Goal: Information Seeking & Learning: Learn about a topic

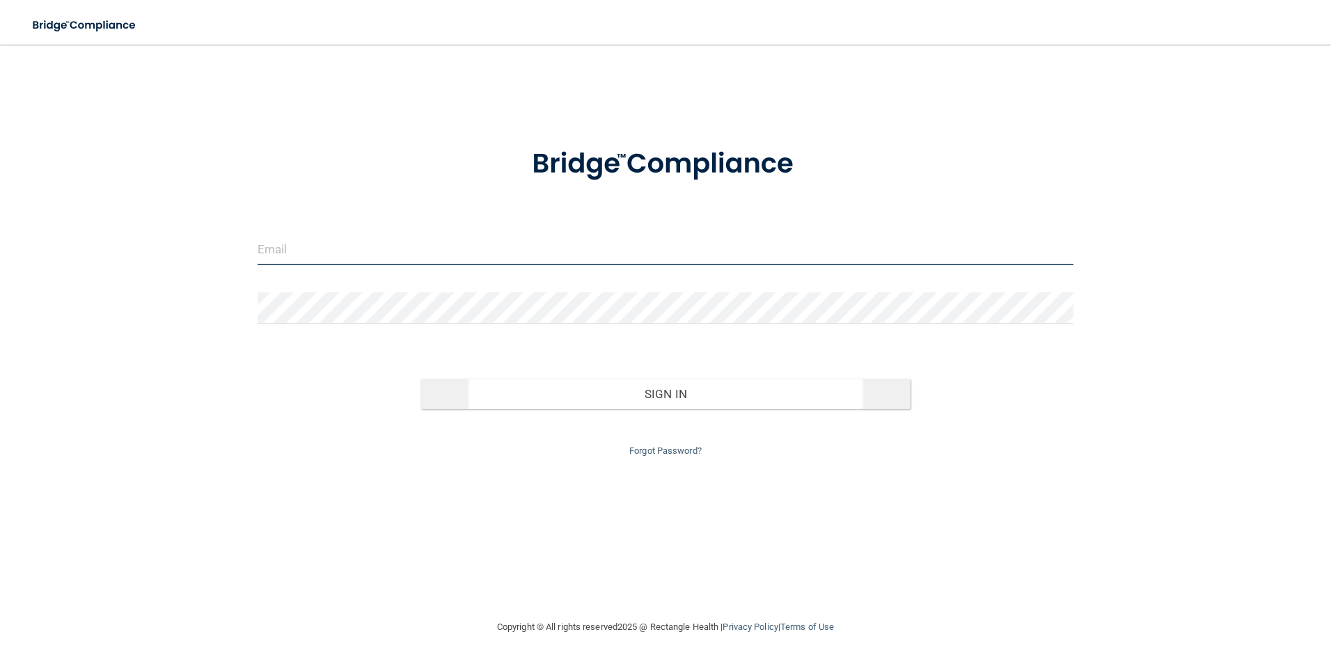
type input "[EMAIL_ADDRESS][DOMAIN_NAME]"
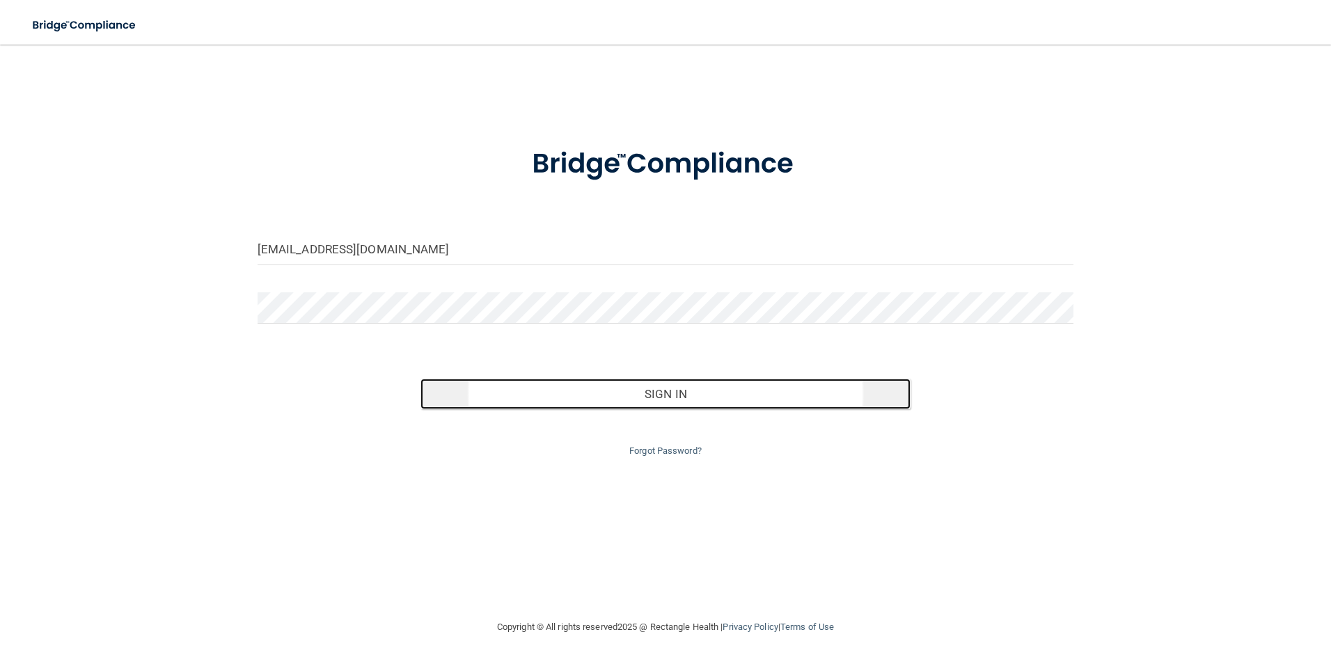
click at [667, 391] on button "Sign In" at bounding box center [665, 394] width 490 height 31
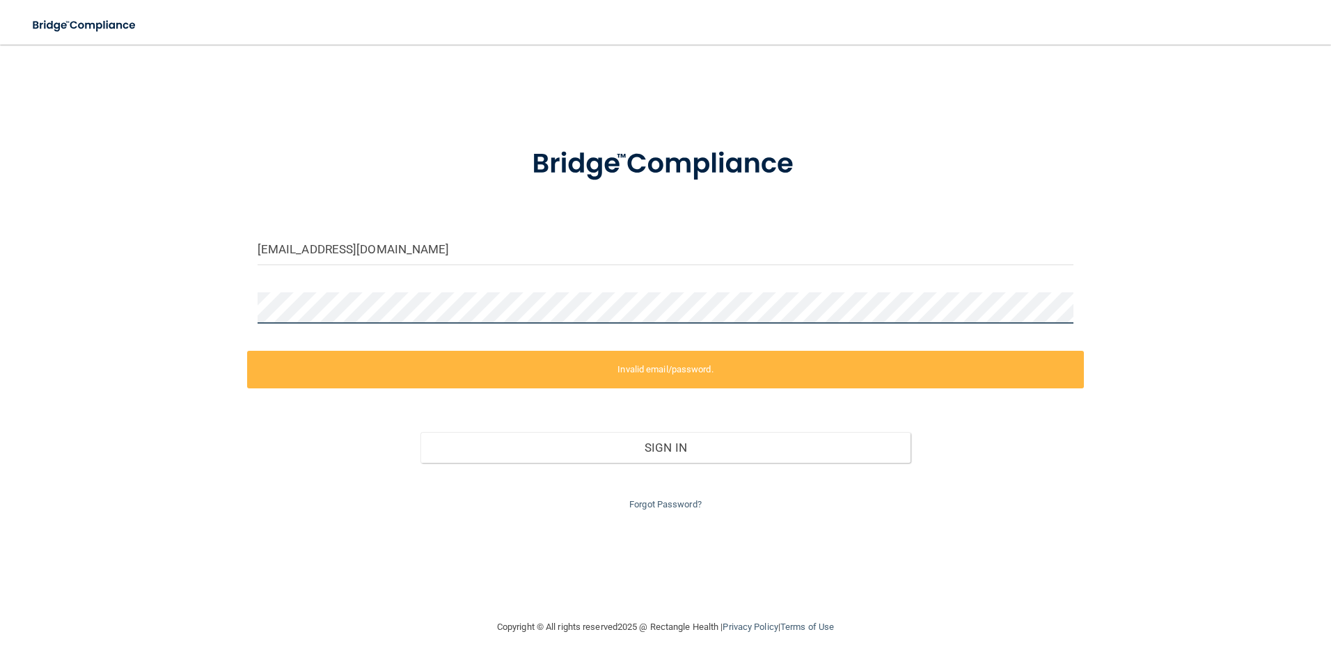
click at [97, 292] on div "[EMAIL_ADDRESS][DOMAIN_NAME] Invalid email/password. You don't have permission …" at bounding box center [665, 331] width 1275 height 546
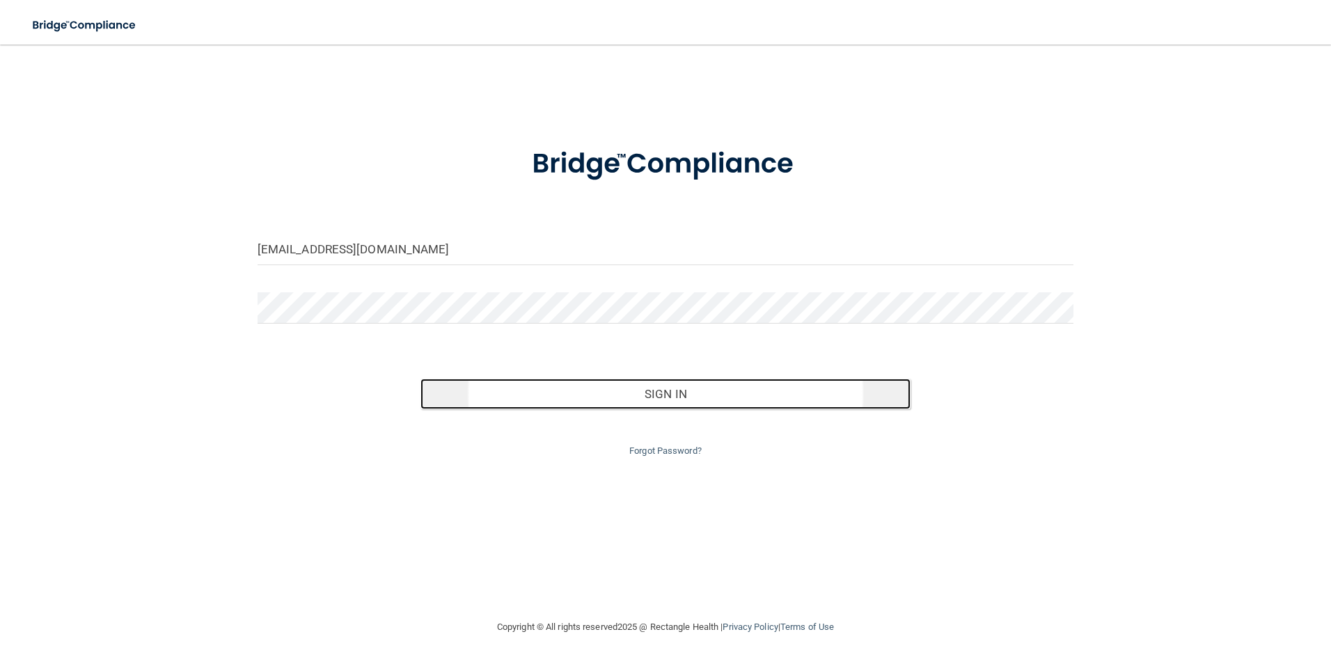
click at [691, 395] on button "Sign In" at bounding box center [665, 394] width 490 height 31
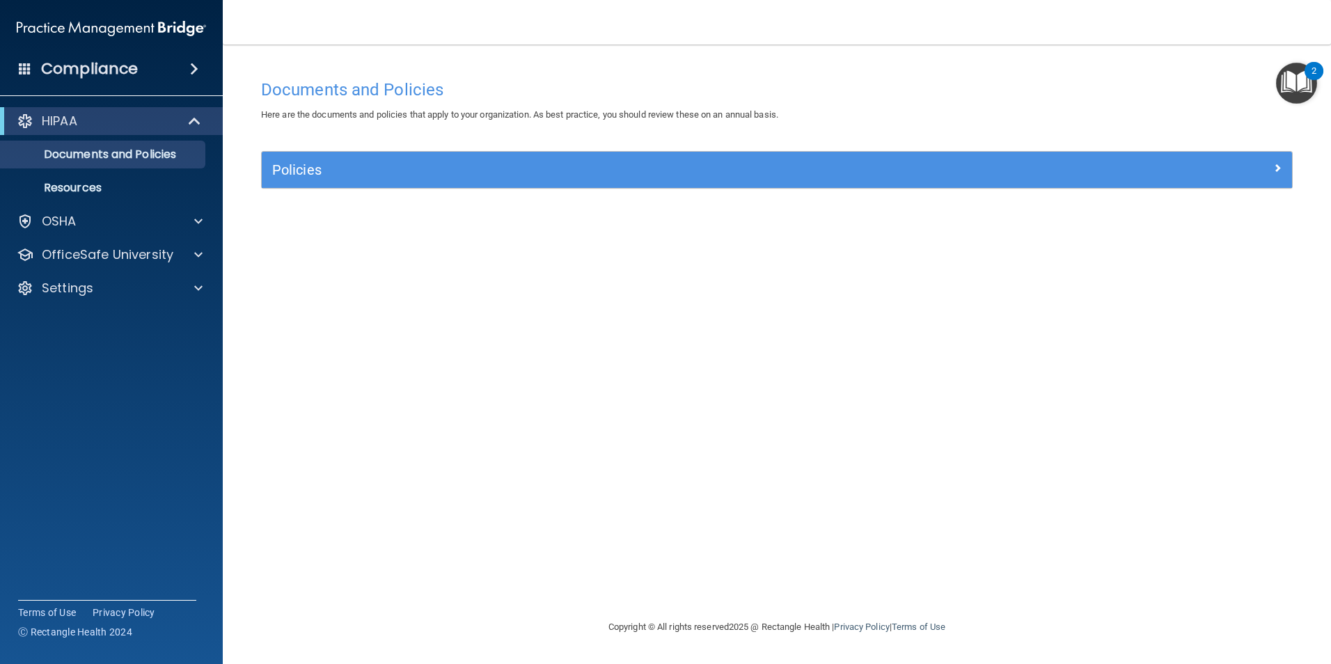
click at [108, 70] on h4 "Compliance" at bounding box center [89, 68] width 97 height 19
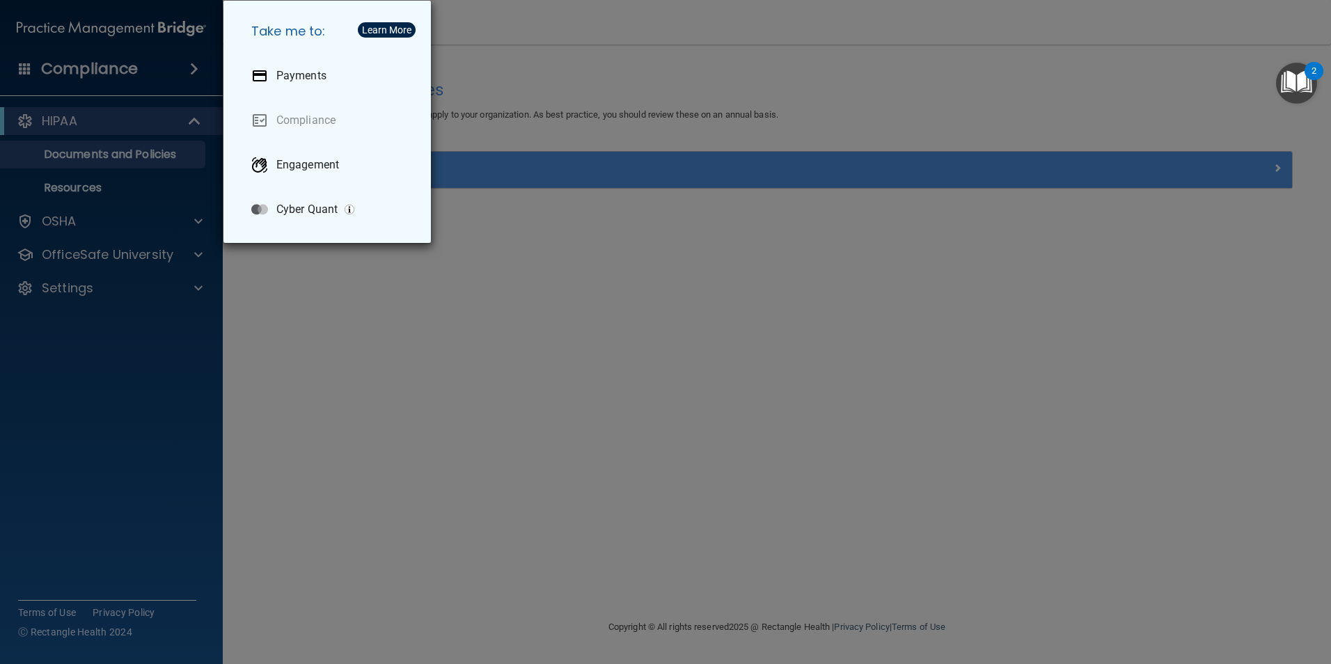
click at [230, 433] on div "Take me to: Payments Compliance Engagement Cyber Quant" at bounding box center [665, 332] width 1331 height 664
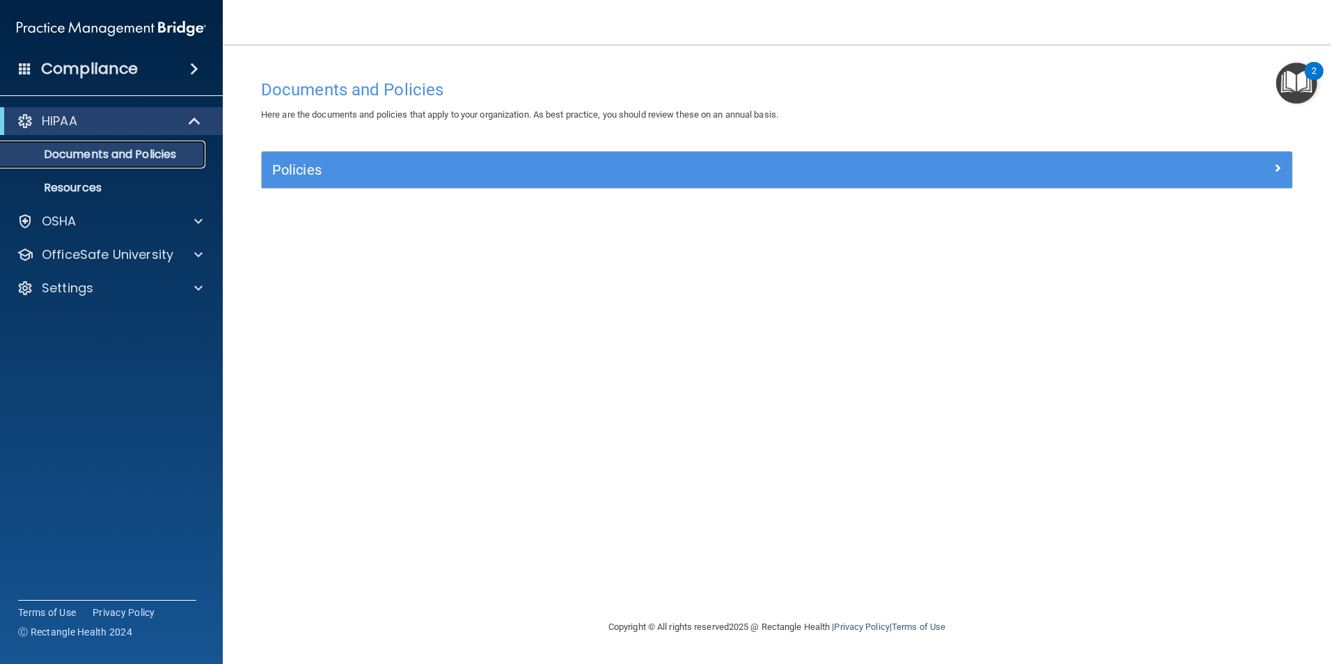
click at [157, 157] on p "Documents and Policies" at bounding box center [104, 155] width 190 height 14
click at [48, 214] on p "OSHA" at bounding box center [59, 221] width 35 height 17
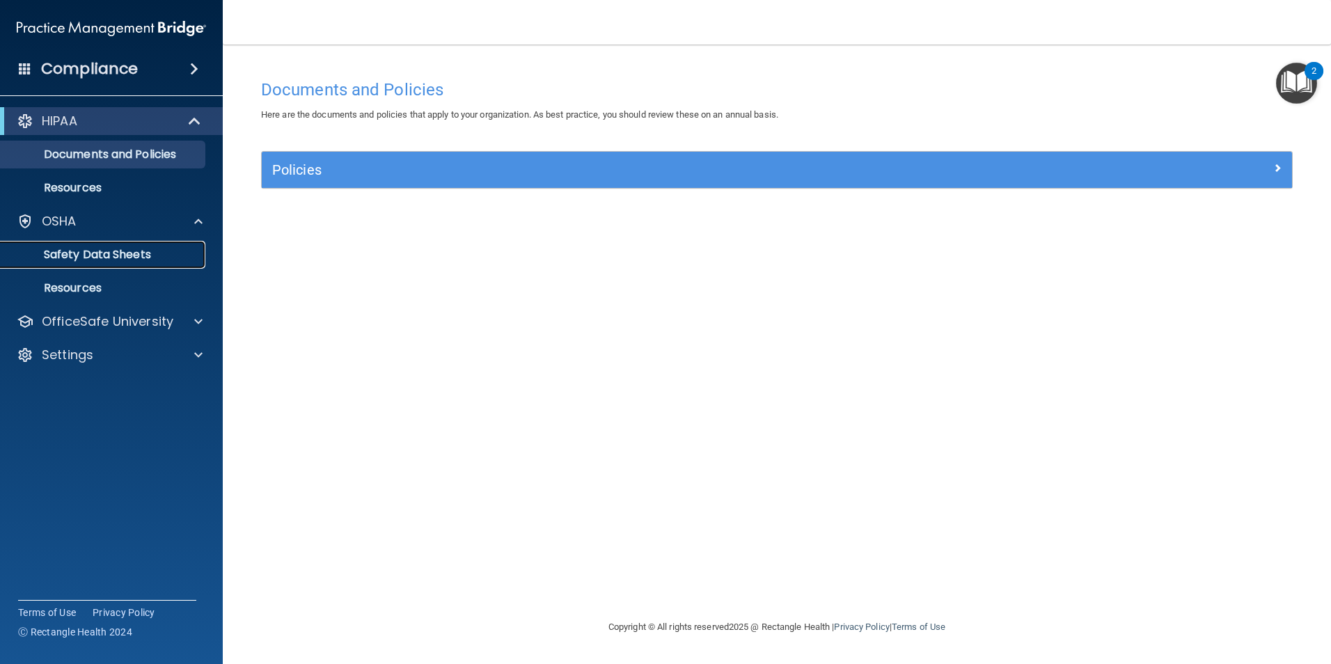
click at [70, 251] on p "Safety Data Sheets" at bounding box center [104, 255] width 190 height 14
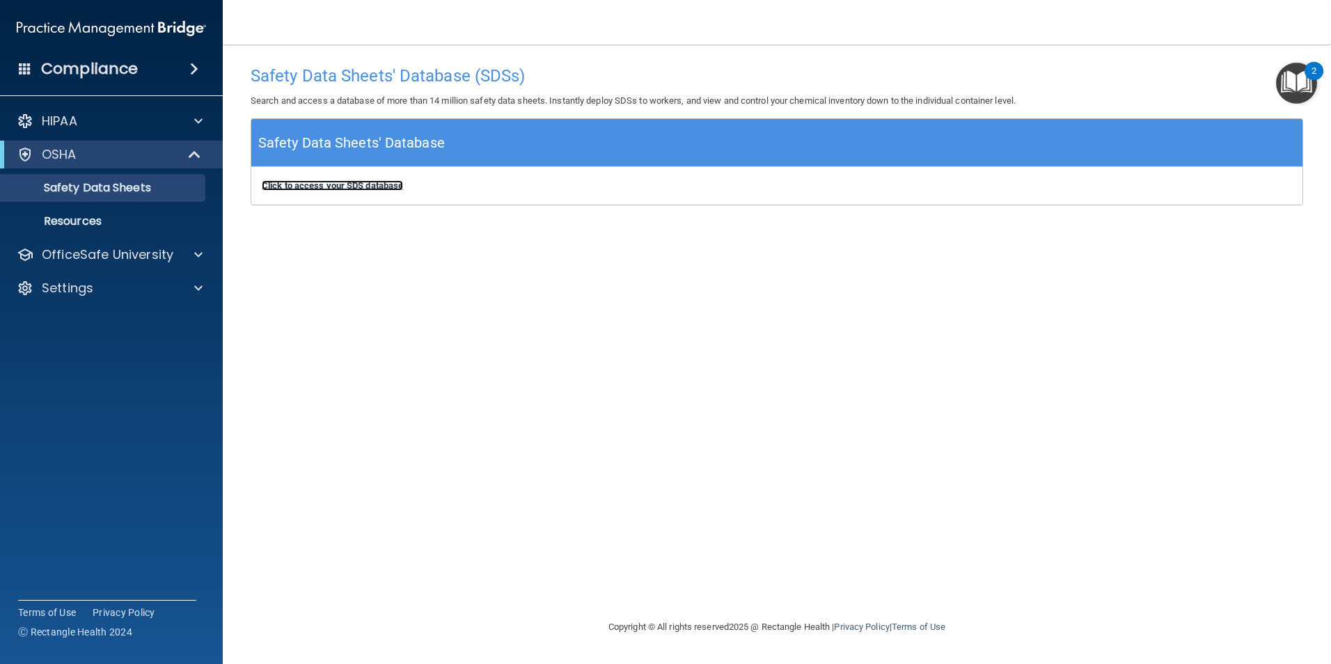
click at [375, 187] on b "Click to access your SDS database" at bounding box center [332, 185] width 141 height 10
click at [63, 278] on div "Settings" at bounding box center [111, 288] width 223 height 28
click at [154, 286] on div "Settings" at bounding box center [92, 288] width 173 height 17
click at [106, 323] on p "My Account" at bounding box center [104, 322] width 190 height 14
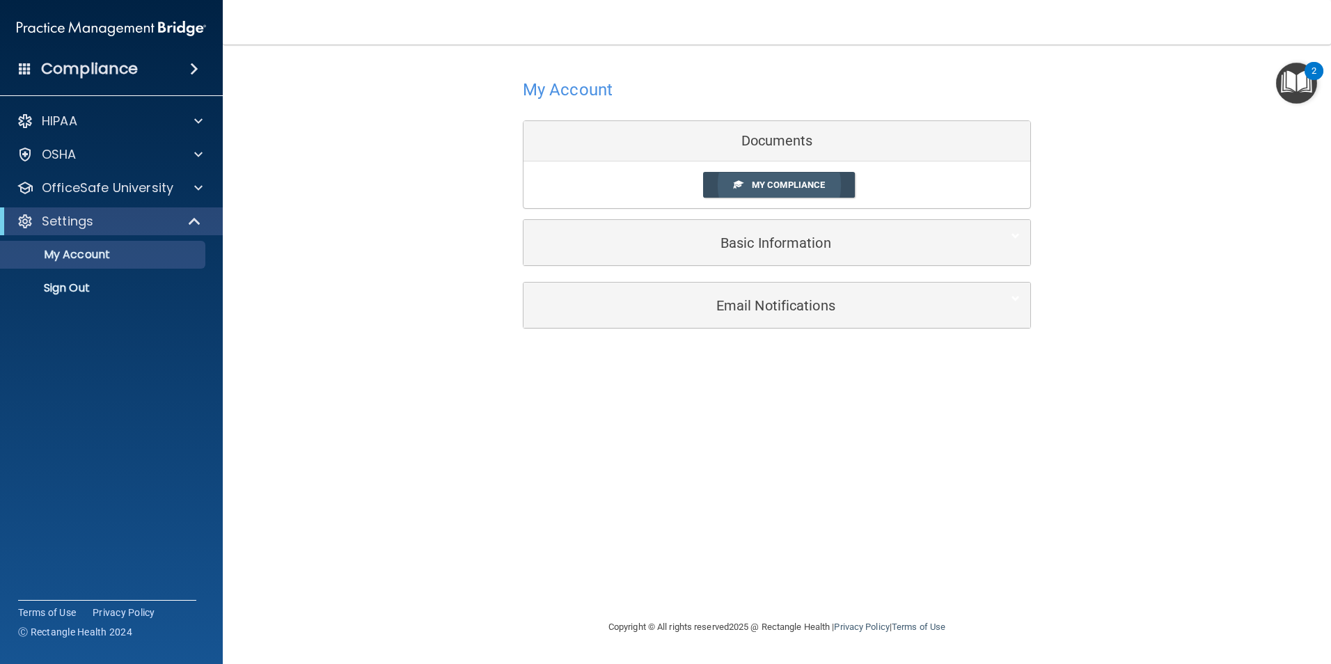
click at [778, 181] on span "My Compliance" at bounding box center [788, 185] width 73 height 10
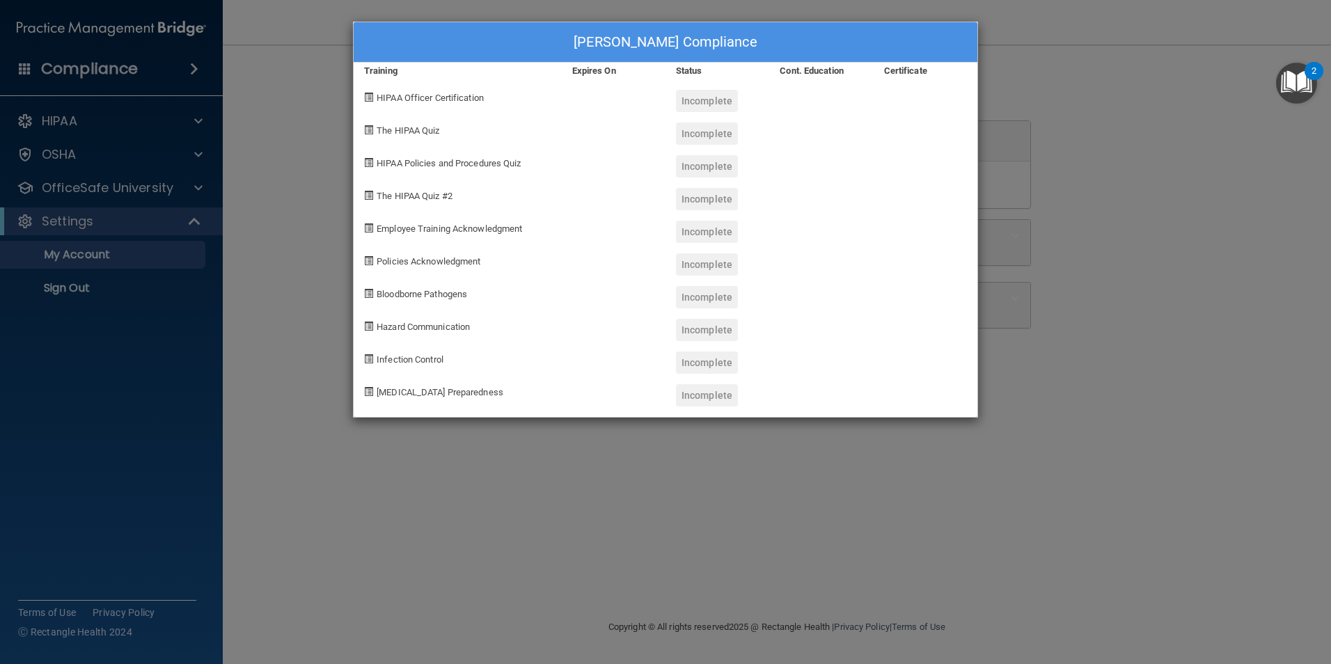
click at [368, 96] on span at bounding box center [368, 97] width 9 height 9
click at [404, 393] on span "COVID-19 Preparedness" at bounding box center [440, 392] width 127 height 10
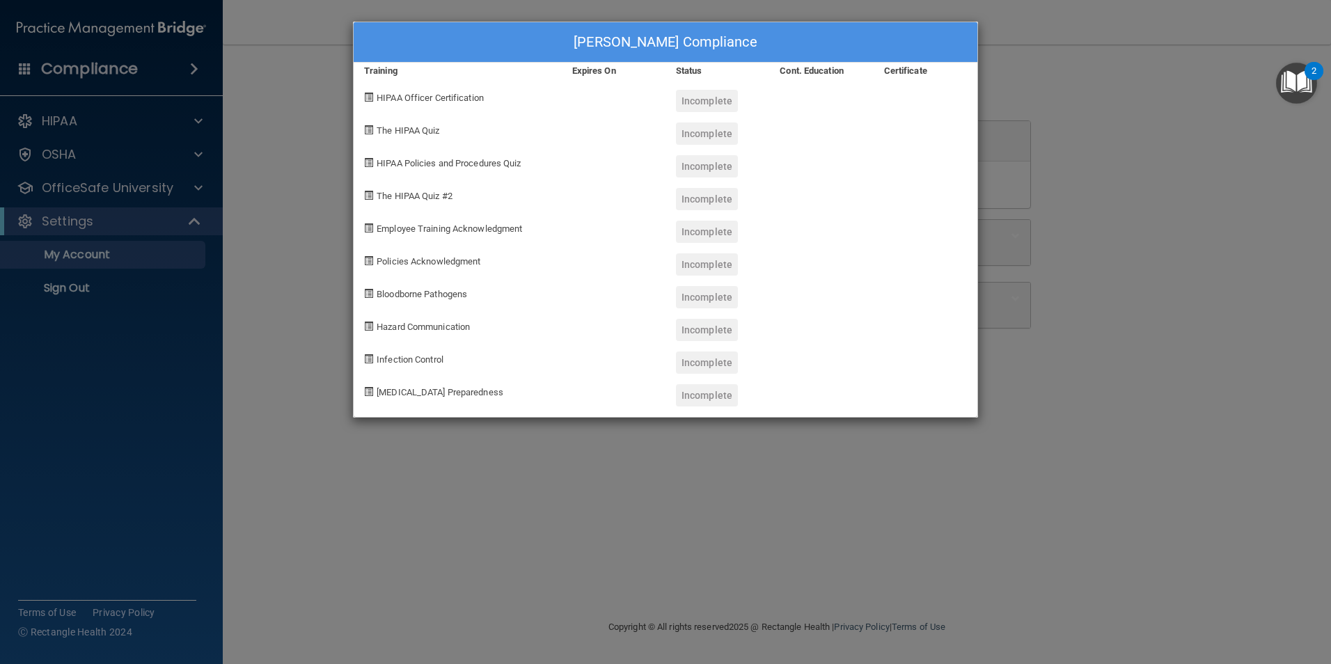
click at [381, 363] on span "Infection Control" at bounding box center [410, 359] width 67 height 10
click at [384, 329] on span "Hazard Communication" at bounding box center [423, 327] width 93 height 10
click at [938, 464] on div "Greta McGinness's Compliance Training Expires On Status Cont. Education Certifi…" at bounding box center [665, 332] width 1331 height 664
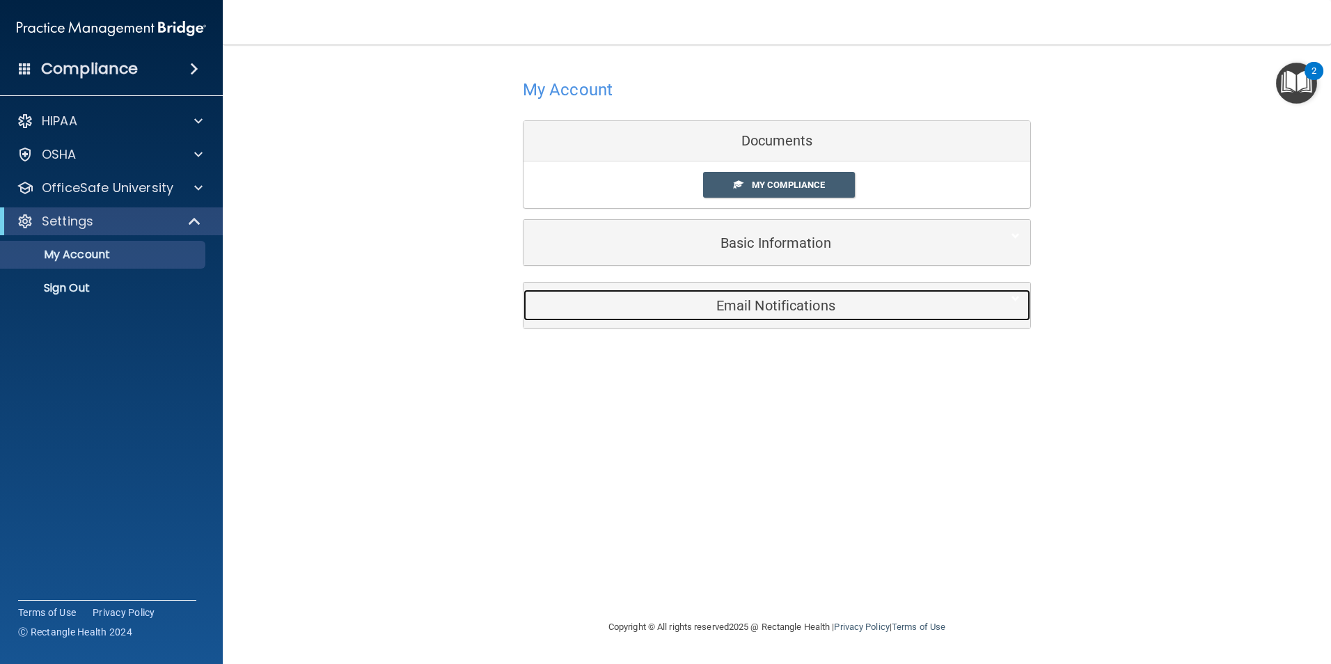
click at [788, 314] on div "Email Notifications" at bounding box center [755, 305] width 464 height 31
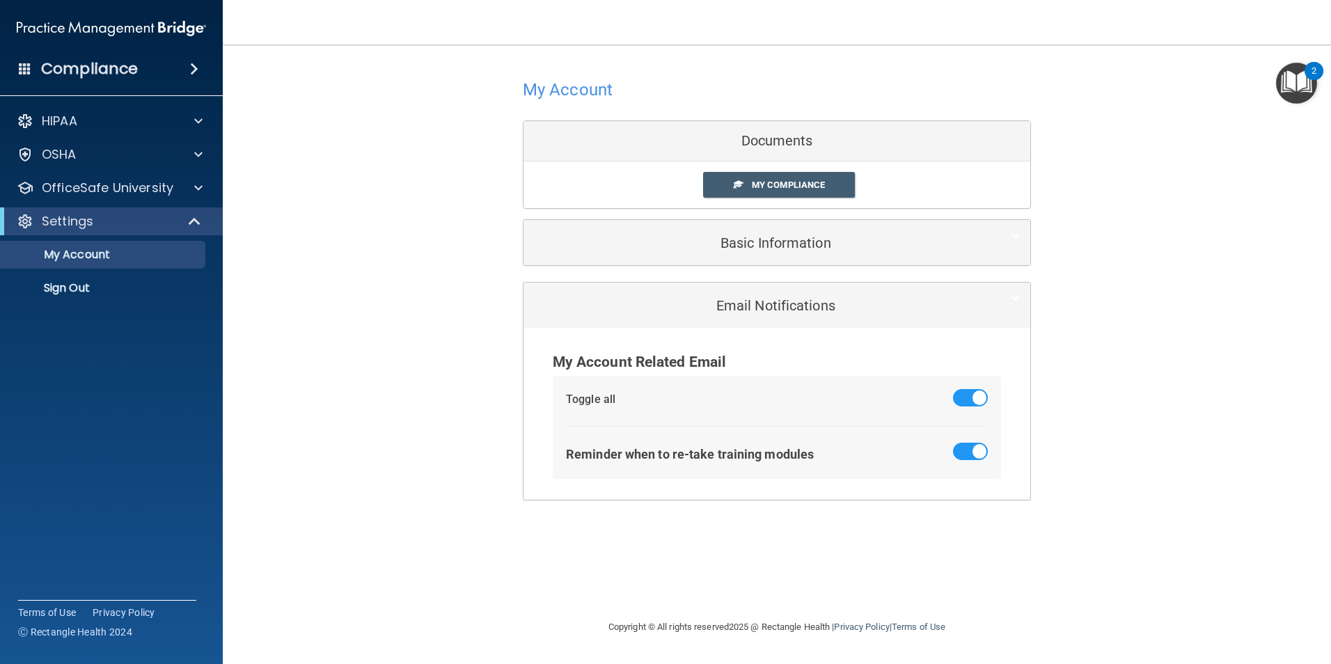
click at [487, 275] on div "My Account Documents My Compliance My Compliance My BAA Basic Information Full …" at bounding box center [777, 287] width 1052 height 458
click at [456, 263] on div "My Account Documents My Compliance My Compliance My BAA Basic Information Full …" at bounding box center [777, 287] width 1052 height 458
click at [47, 148] on p "OSHA" at bounding box center [59, 154] width 35 height 17
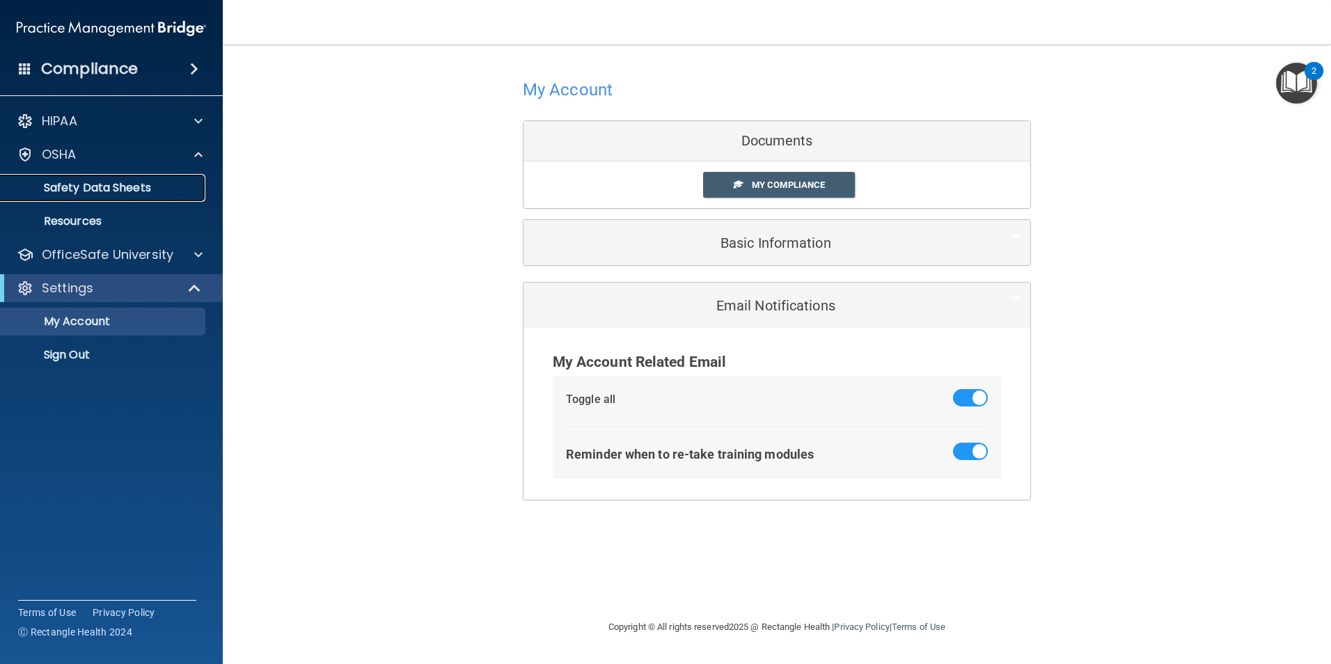
click at [64, 185] on p "Safety Data Sheets" at bounding box center [104, 188] width 190 height 14
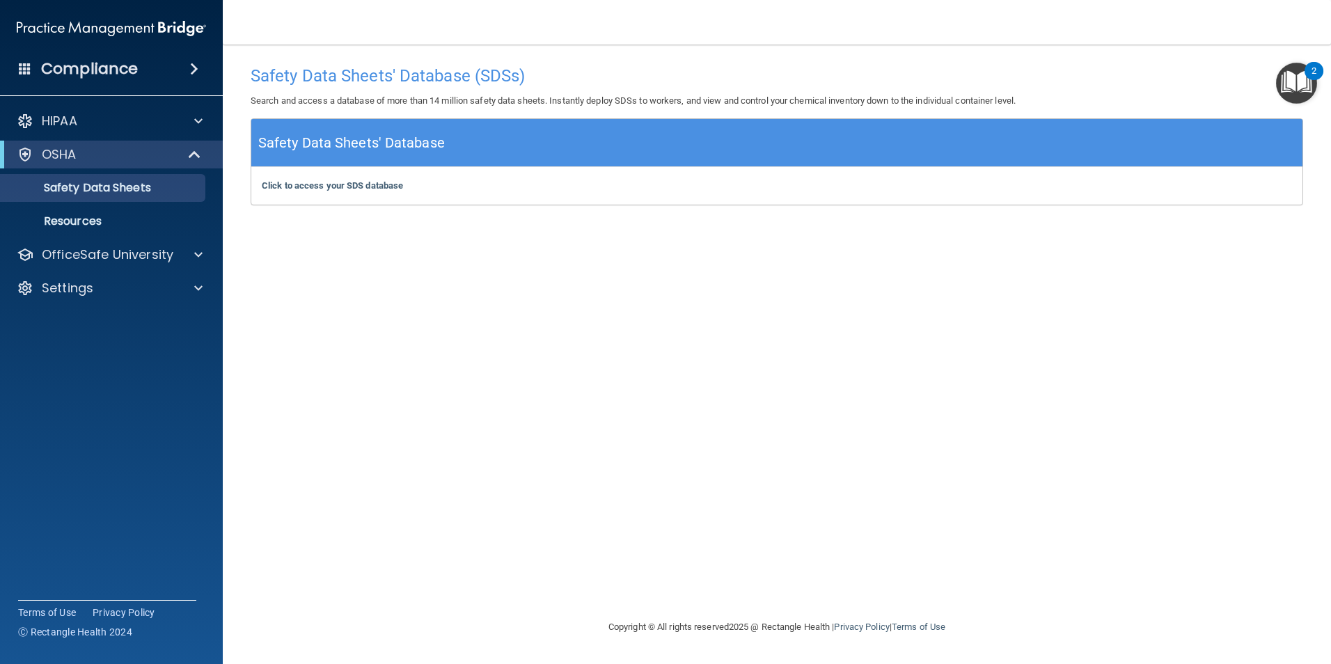
click at [1316, 74] on div "2" at bounding box center [1313, 80] width 5 height 18
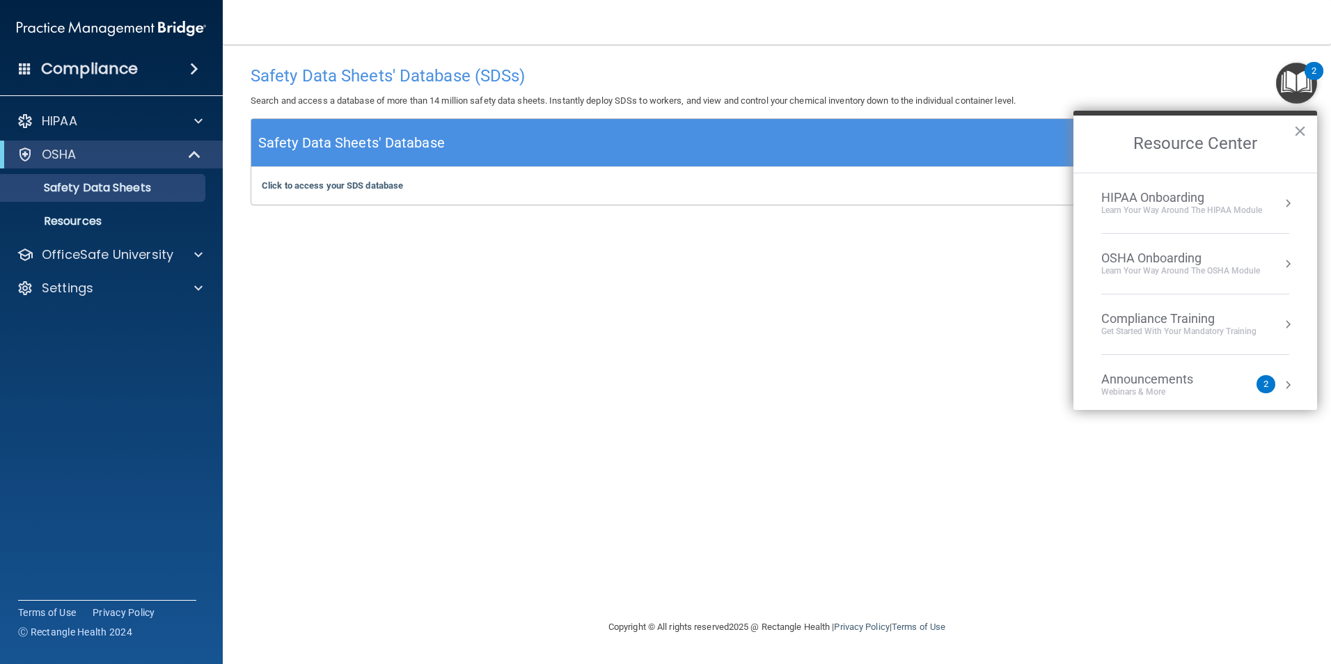
click at [1214, 208] on div "Learn Your Way around the HIPAA module" at bounding box center [1181, 211] width 161 height 12
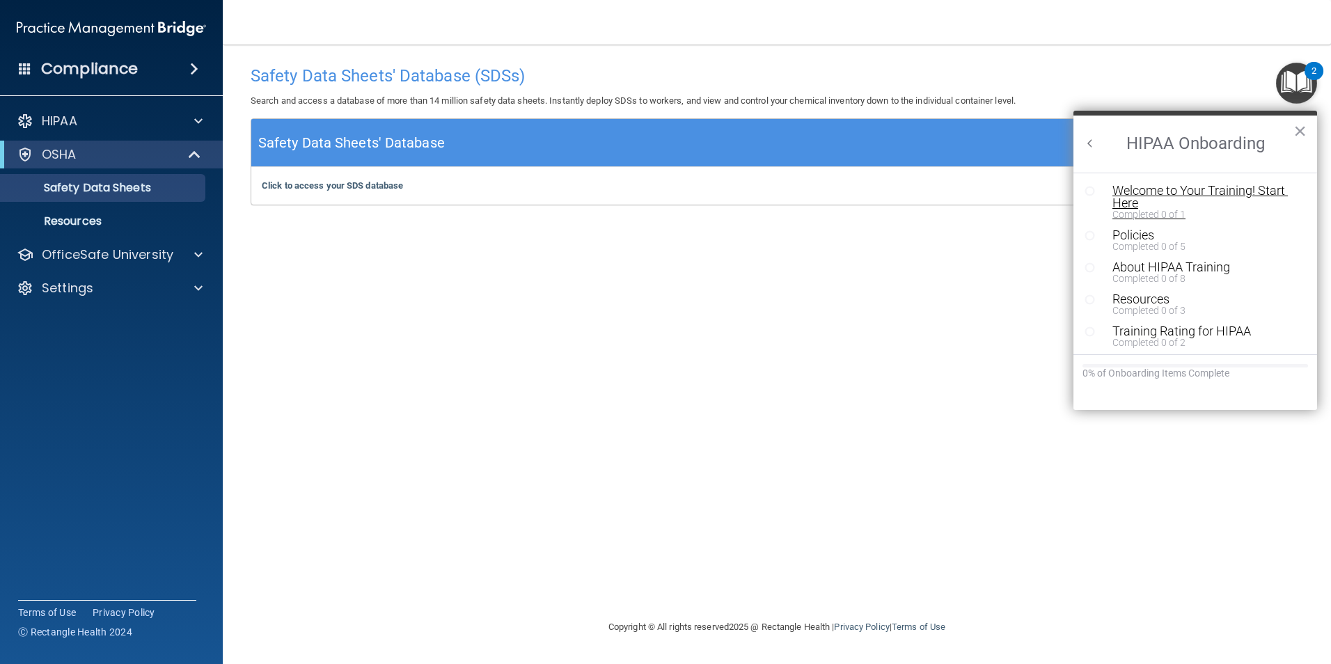
click at [1201, 190] on div "Welcome to Your Training! Start Here" at bounding box center [1200, 196] width 176 height 25
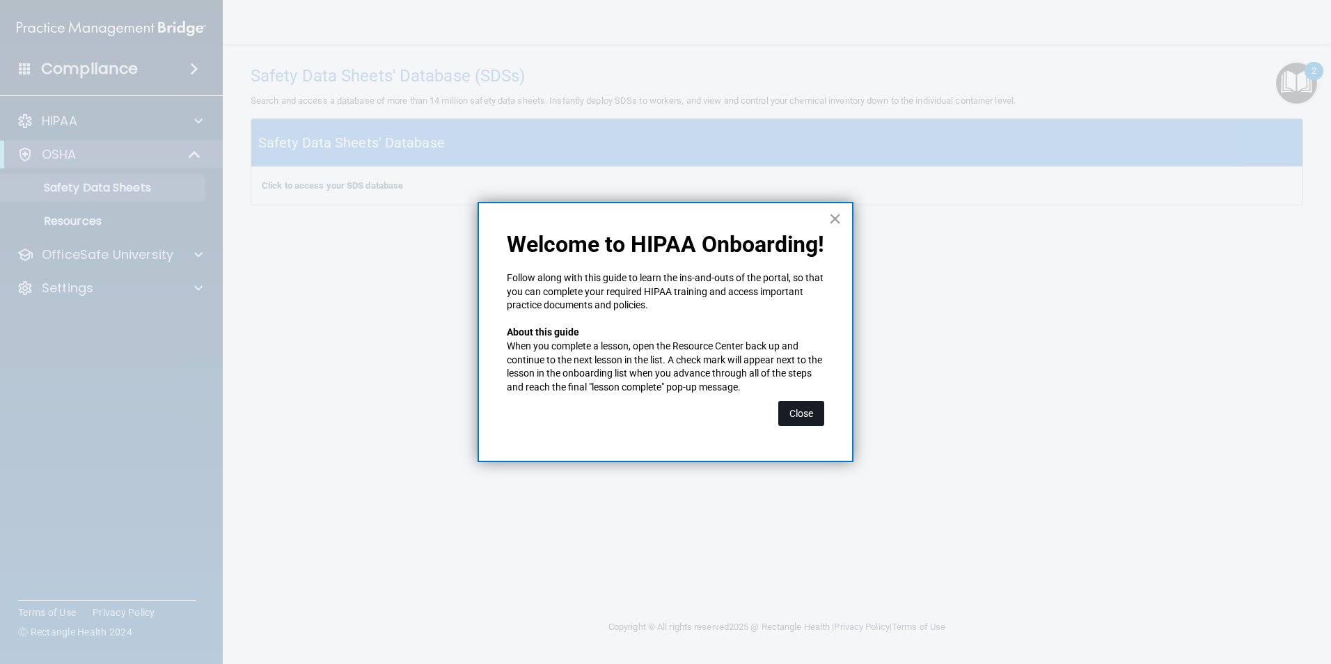
click at [791, 413] on button "Close" at bounding box center [801, 413] width 46 height 25
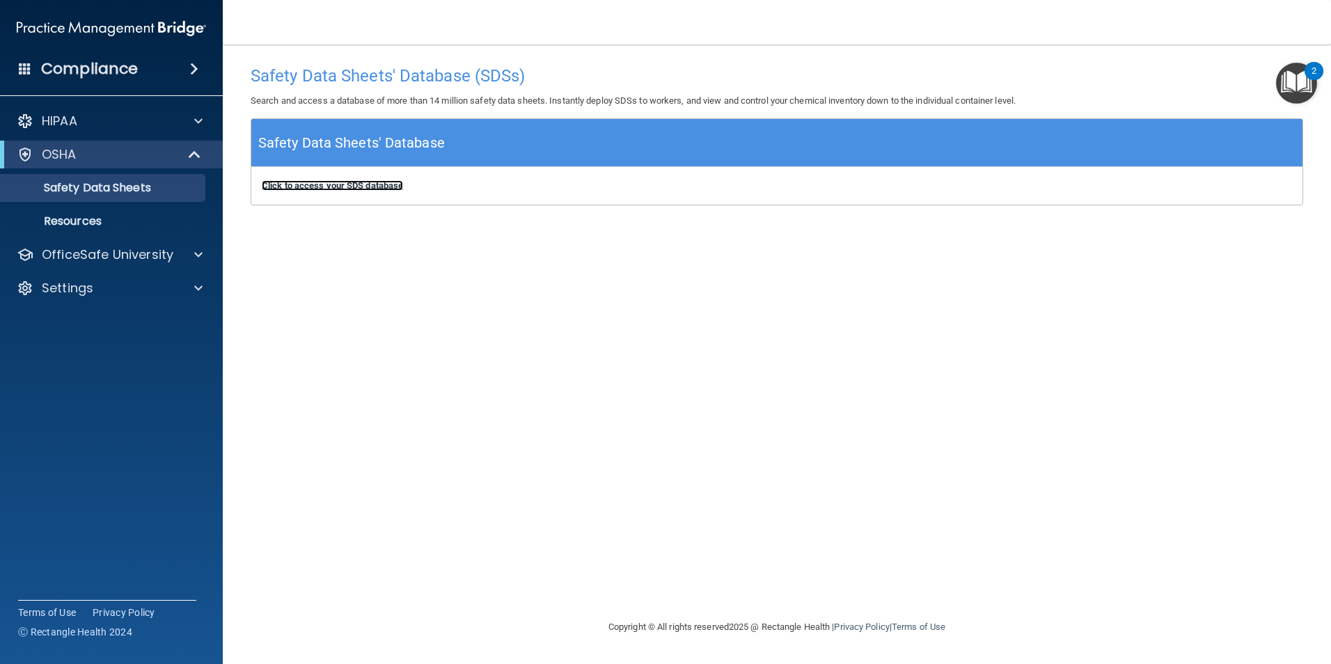
click at [307, 184] on b "Click to access your SDS database" at bounding box center [332, 185] width 141 height 10
click at [191, 118] on div at bounding box center [196, 121] width 35 height 17
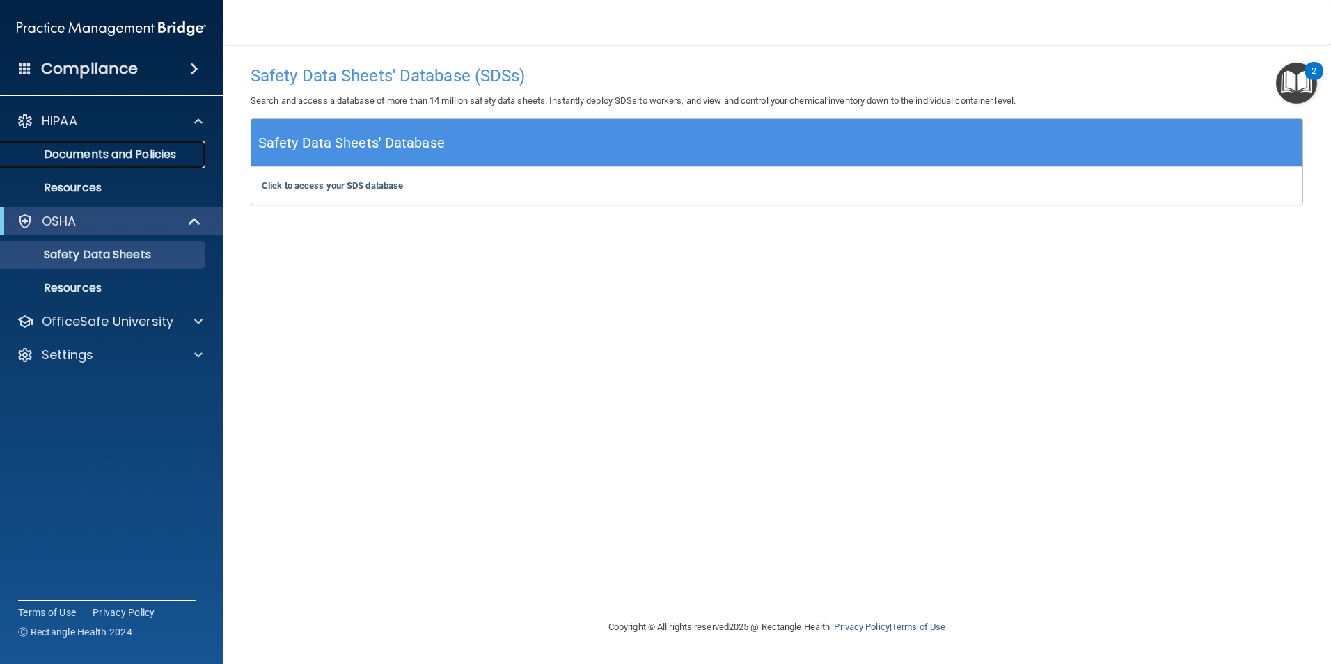
click at [136, 151] on p "Documents and Policies" at bounding box center [104, 155] width 190 height 14
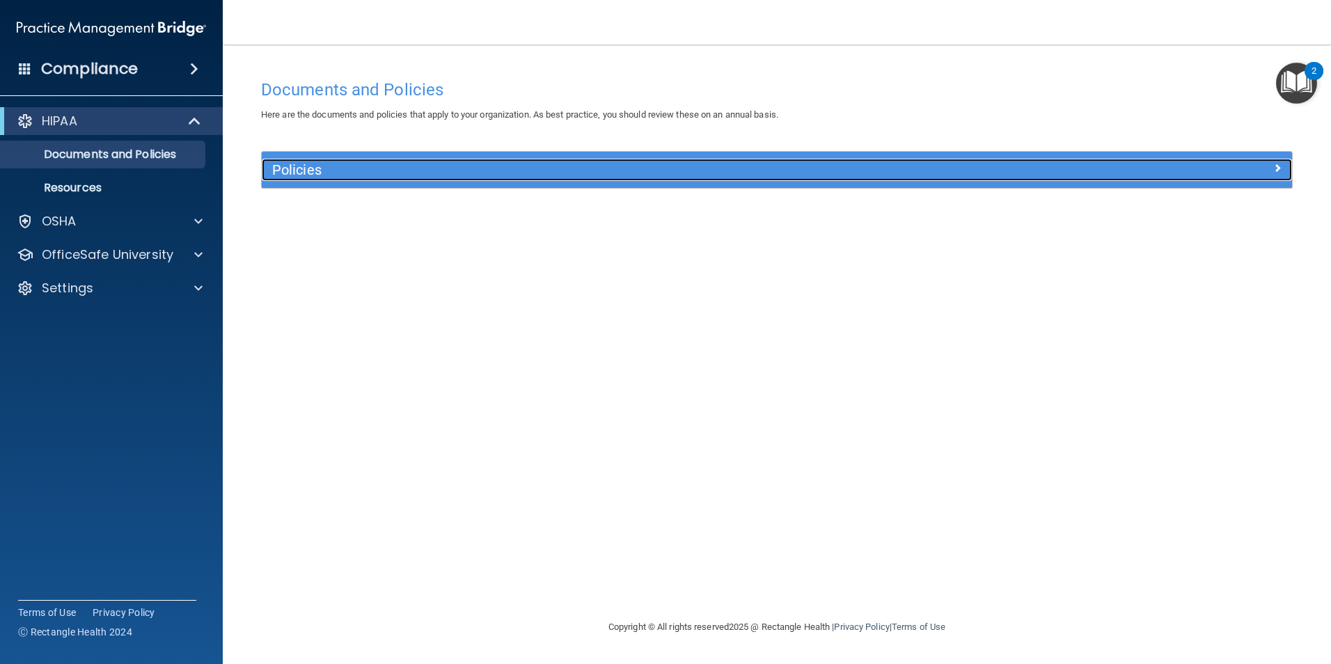
click at [1272, 166] on div at bounding box center [1163, 167] width 258 height 17
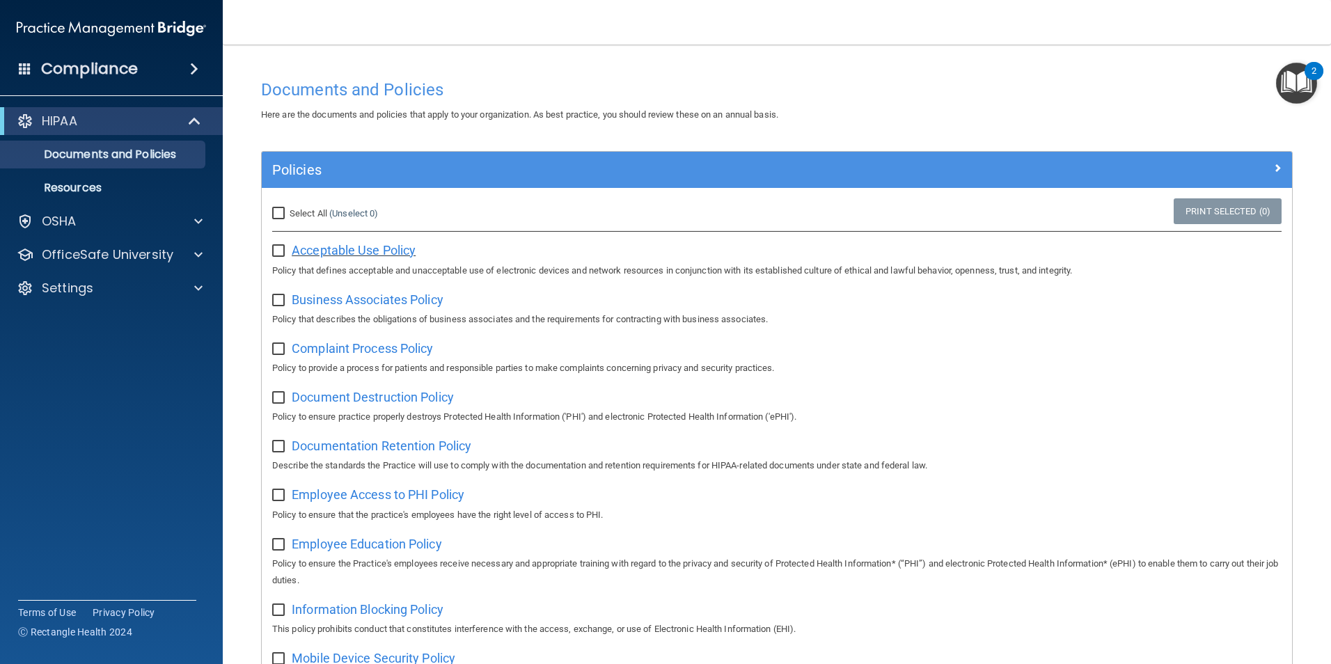
click at [369, 251] on span "Acceptable Use Policy" at bounding box center [354, 250] width 124 height 15
click at [415, 302] on span "Business Associates Policy" at bounding box center [368, 299] width 152 height 15
click at [365, 349] on span "Complaint Process Policy" at bounding box center [362, 348] width 141 height 15
click at [381, 353] on span "Complaint Process Policy" at bounding box center [362, 348] width 141 height 15
click at [360, 400] on span "Document Destruction Policy" at bounding box center [373, 397] width 162 height 15
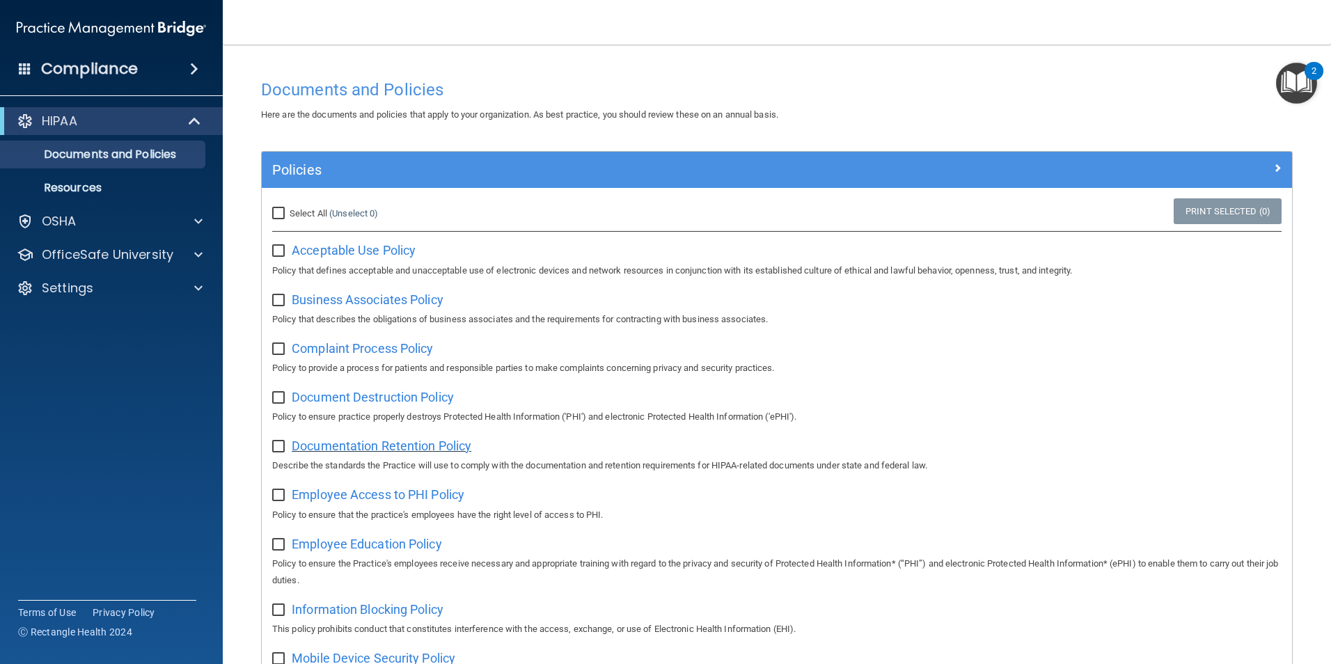
click at [395, 453] on span "Documentation Retention Policy" at bounding box center [382, 446] width 180 height 15
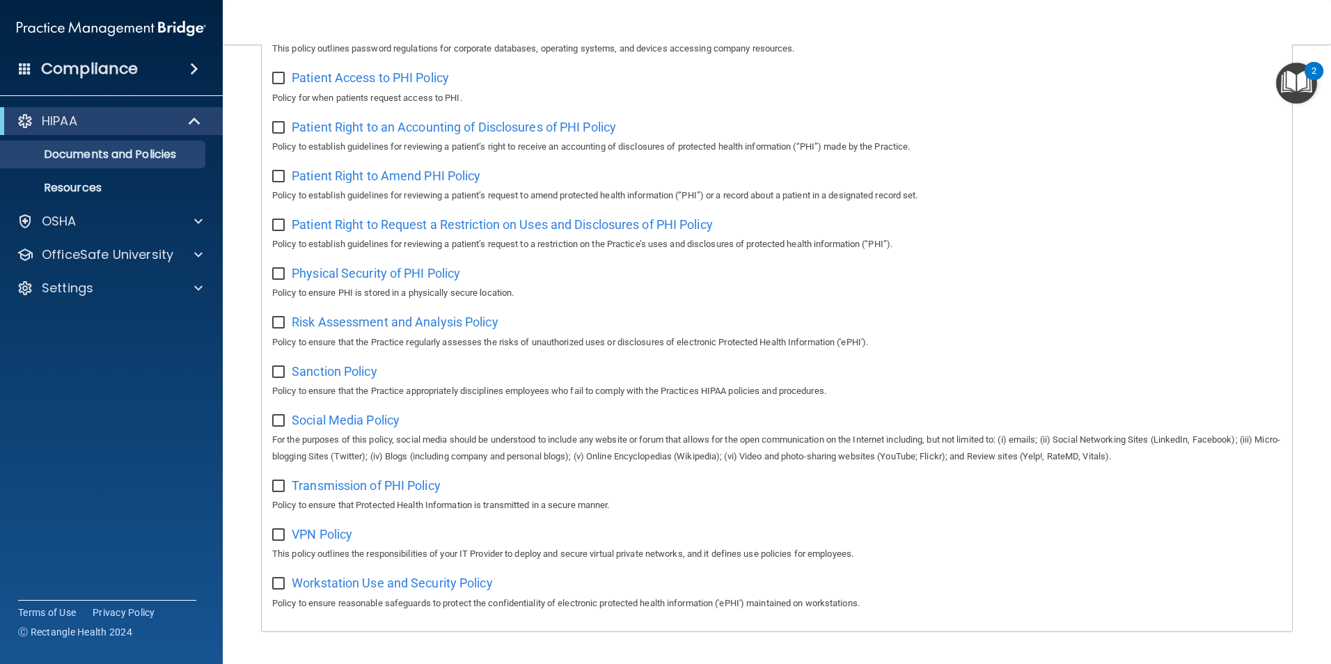
scroll to position [732, 0]
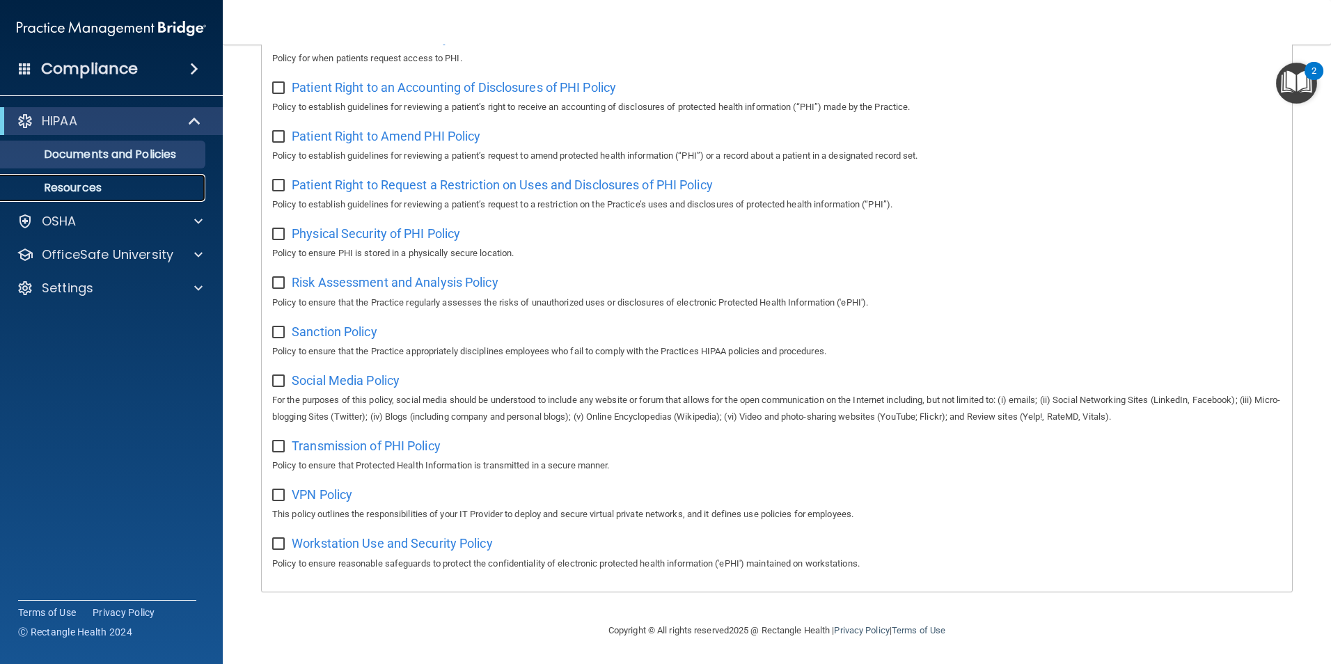
click at [70, 189] on p "Resources" at bounding box center [104, 188] width 190 height 14
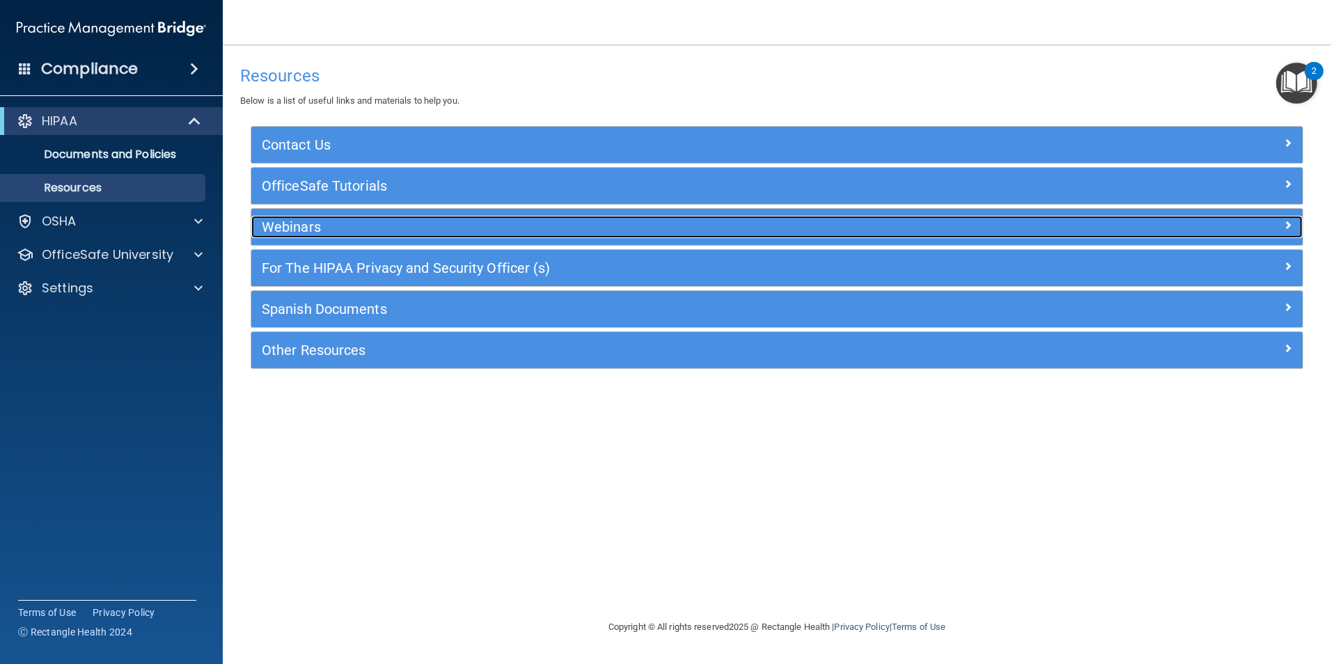
click at [1281, 223] on div at bounding box center [1171, 224] width 263 height 17
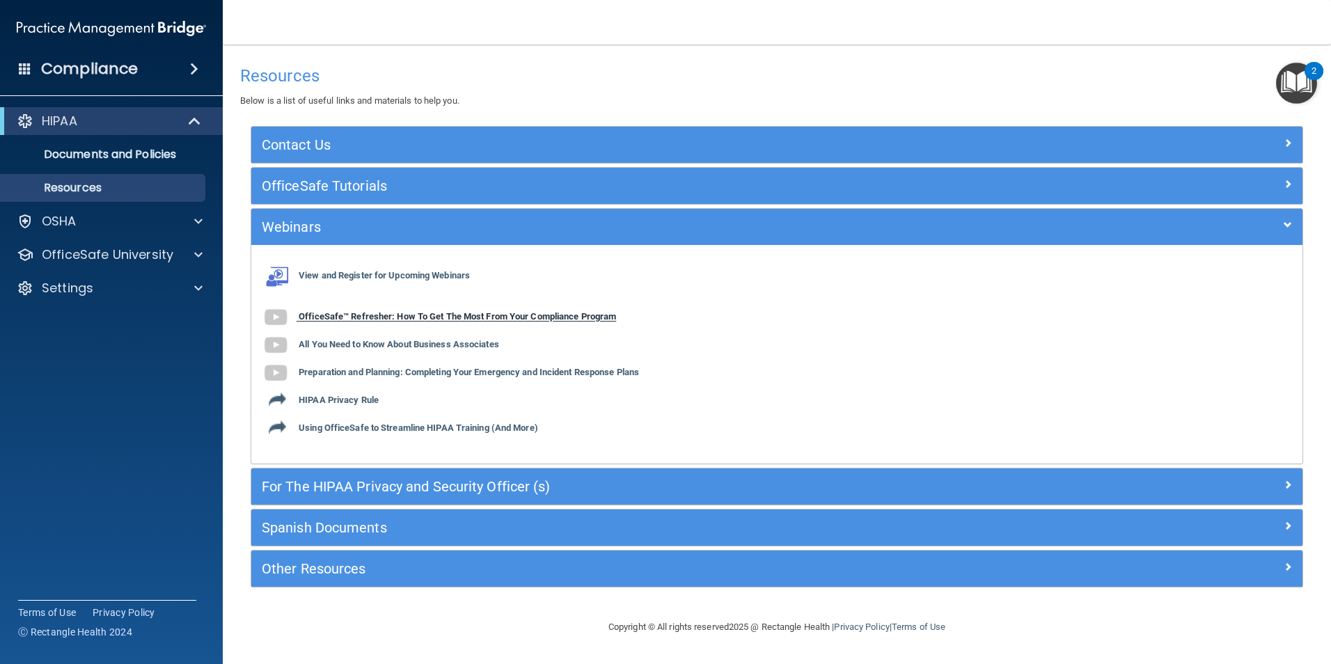
click at [444, 313] on b "OfficeSafe™ Refresher: How To Get The Most From Your Compliance Program" at bounding box center [457, 317] width 317 height 10
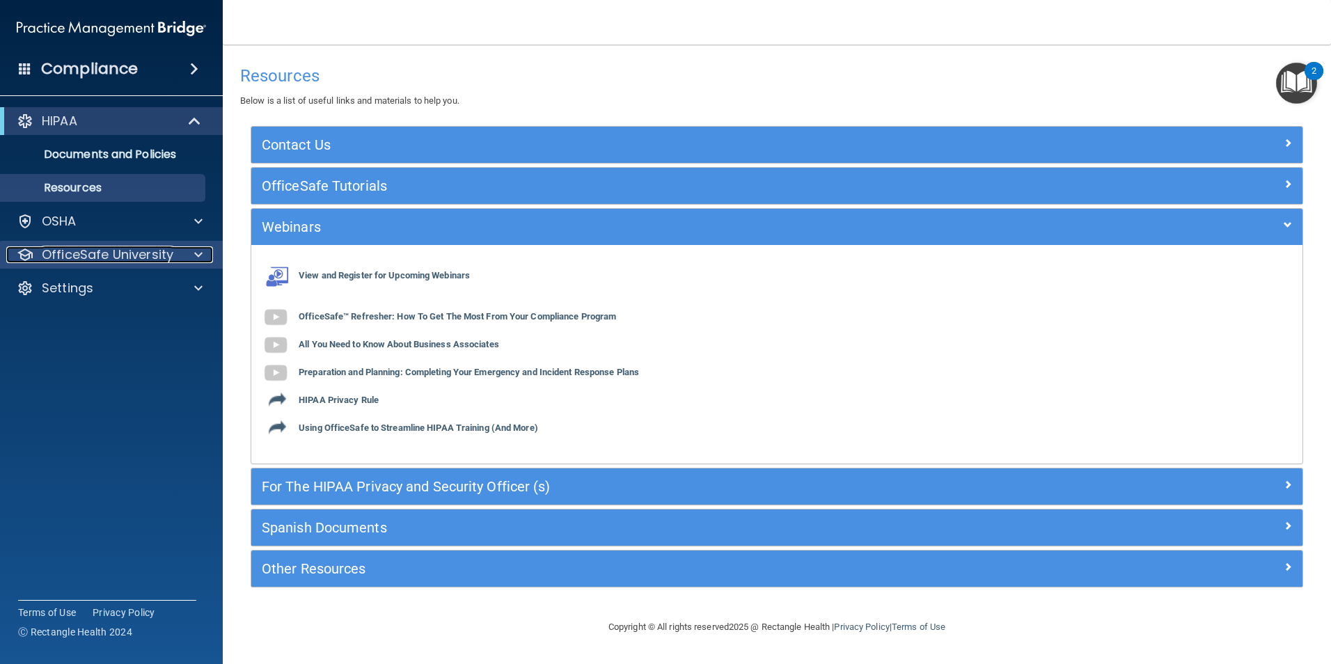
click at [81, 254] on p "OfficeSafe University" at bounding box center [108, 254] width 132 height 17
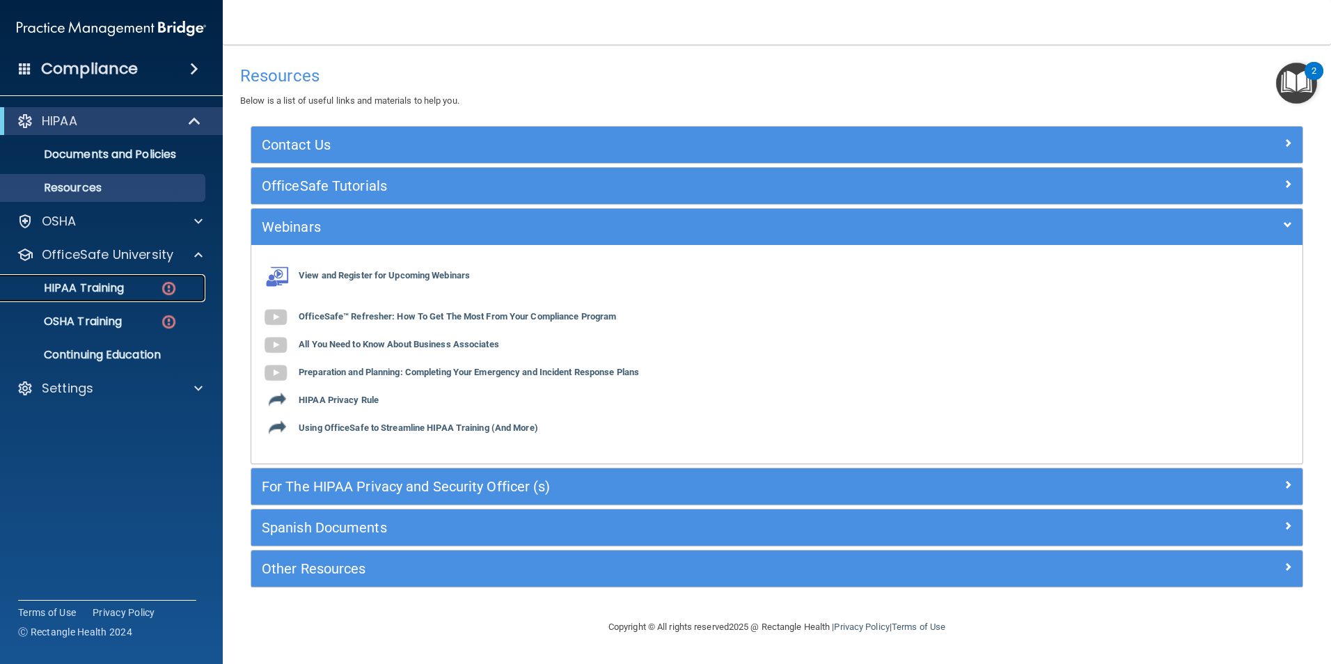
click at [62, 285] on p "HIPAA Training" at bounding box center [66, 288] width 115 height 14
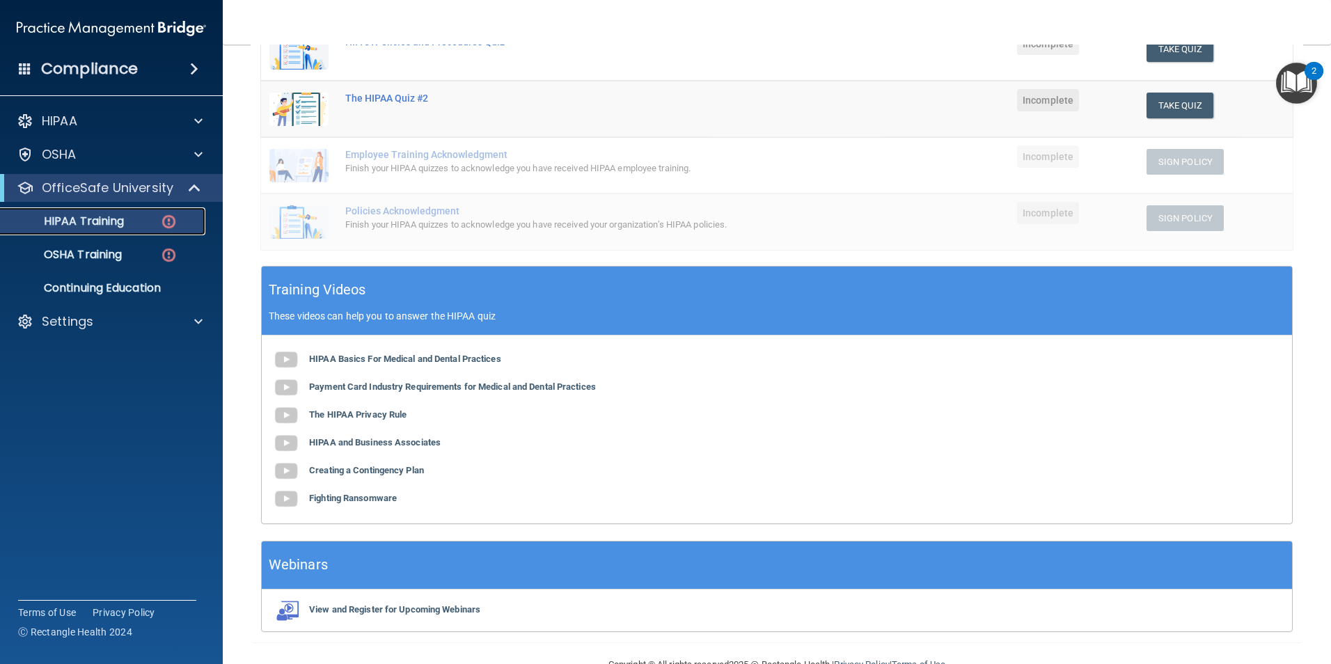
scroll to position [278, 0]
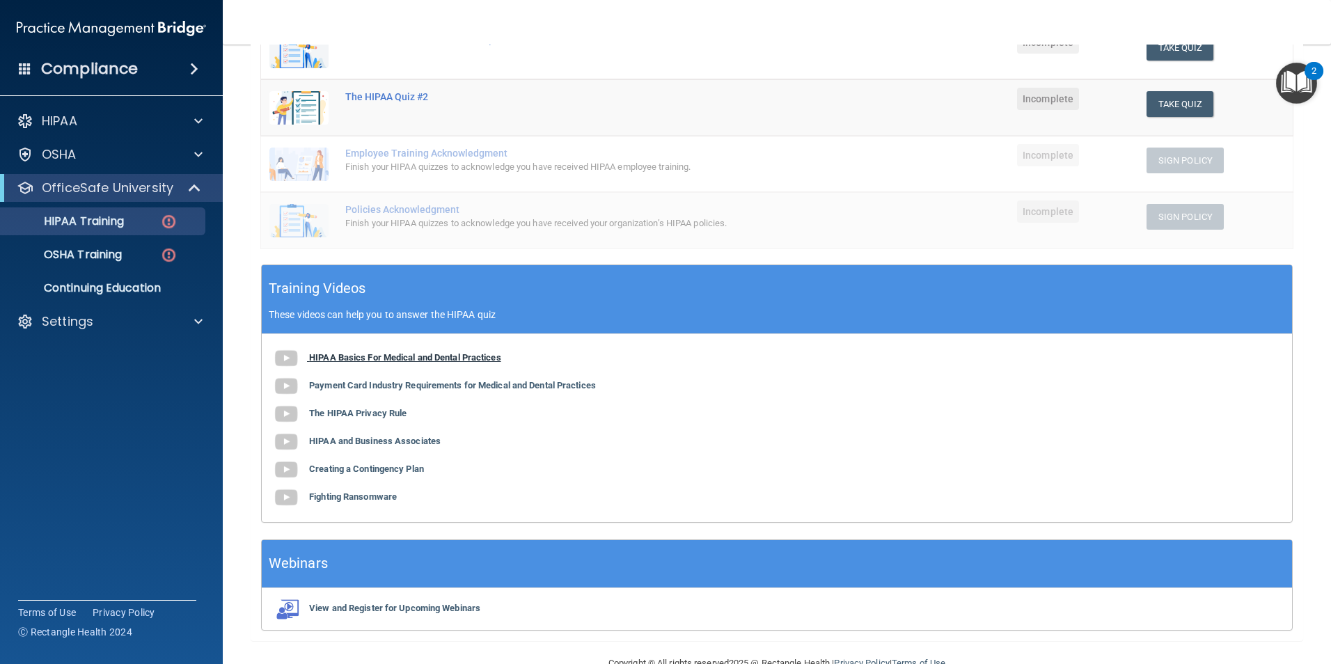
click at [424, 356] on b "HIPAA Basics For Medical and Dental Practices" at bounding box center [405, 357] width 192 height 10
click at [462, 355] on b "HIPAA Basics For Medical and Dental Practices" at bounding box center [405, 357] width 192 height 10
click at [418, 386] on b "Payment Card Industry Requirements for Medical and Dental Practices" at bounding box center [452, 385] width 287 height 10
click at [407, 444] on b "HIPAA and Business Associates" at bounding box center [375, 441] width 132 height 10
